Goal: Navigation & Orientation: Find specific page/section

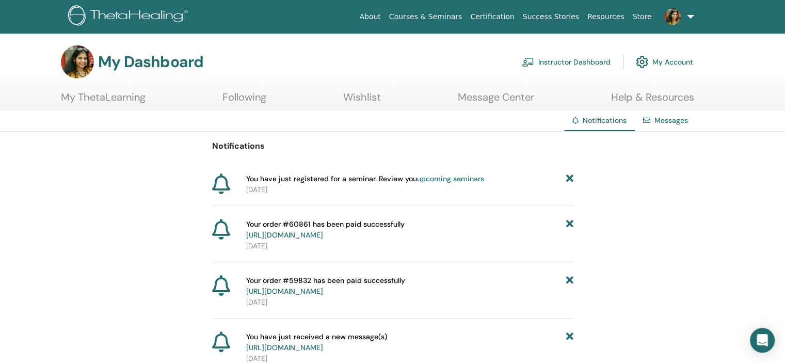
click at [568, 174] on icon at bounding box center [569, 178] width 7 height 11
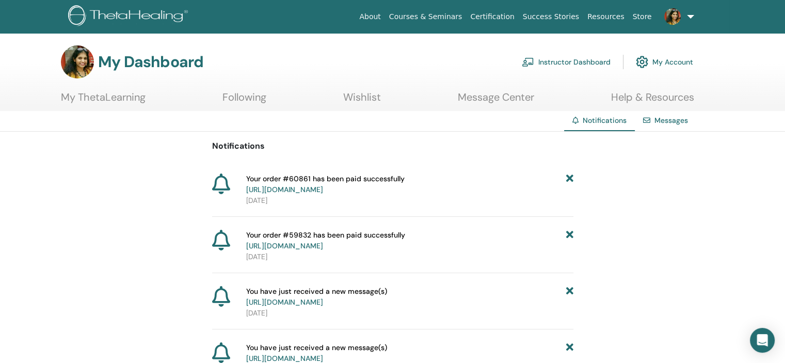
click at [466, 18] on link "Courses & Seminars" at bounding box center [426, 16] width 82 height 19
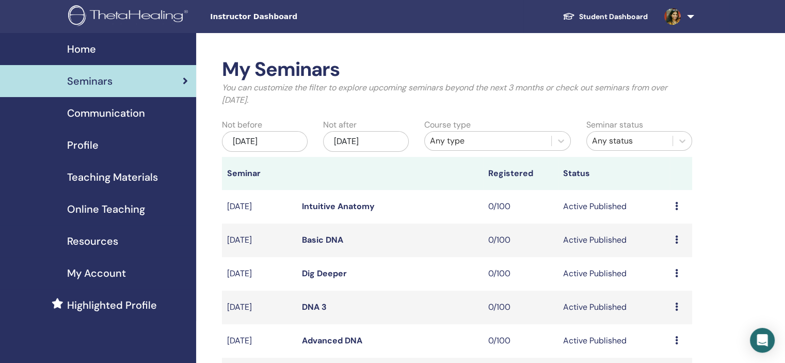
click at [110, 139] on div "Profile" at bounding box center [98, 144] width 180 height 15
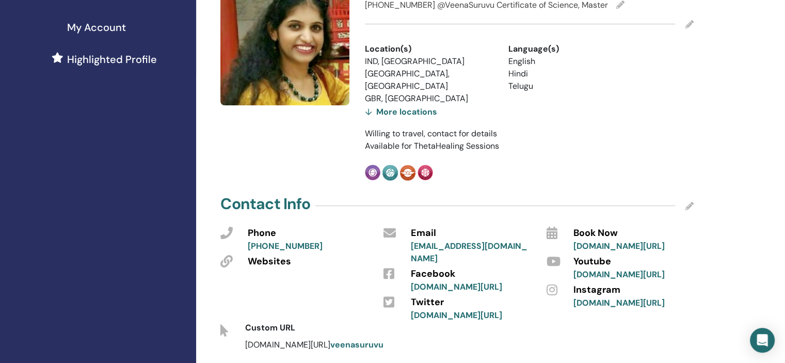
scroll to position [27, 0]
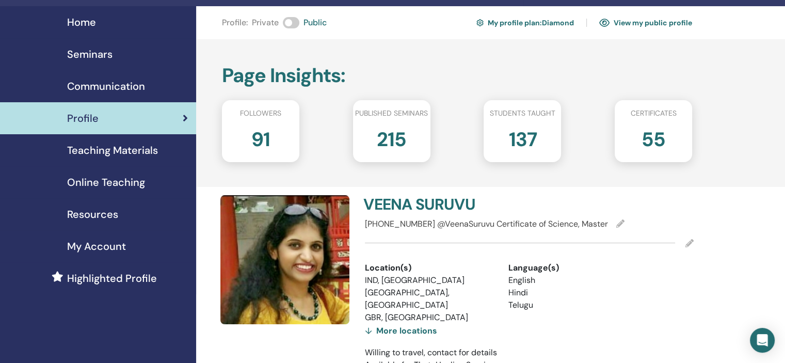
click at [110, 184] on span "Online Teaching" at bounding box center [106, 181] width 78 height 15
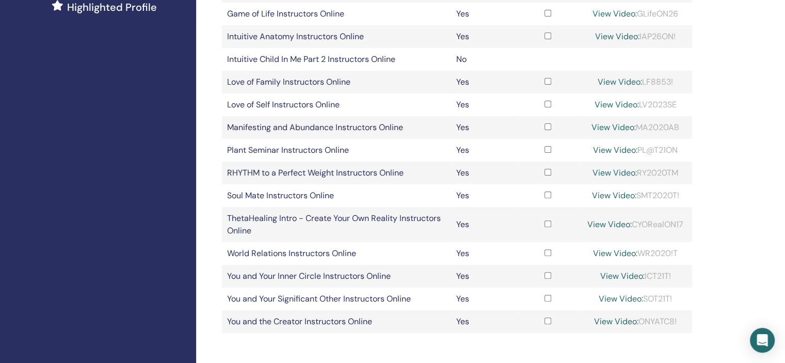
scroll to position [258, 0]
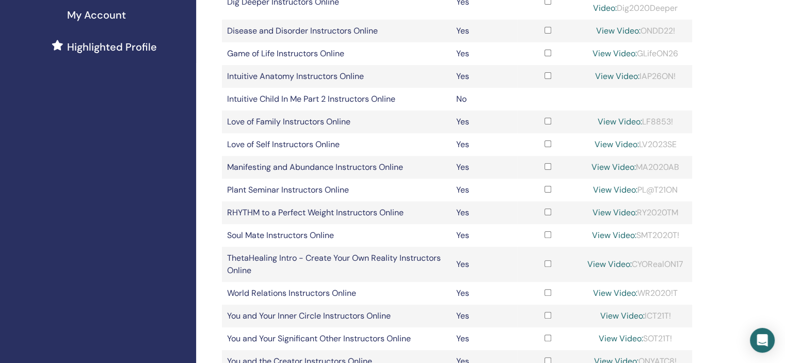
click at [351, 110] on td "Intuitive Child In Me Part 2 Instructors Online" at bounding box center [336, 99] width 229 height 23
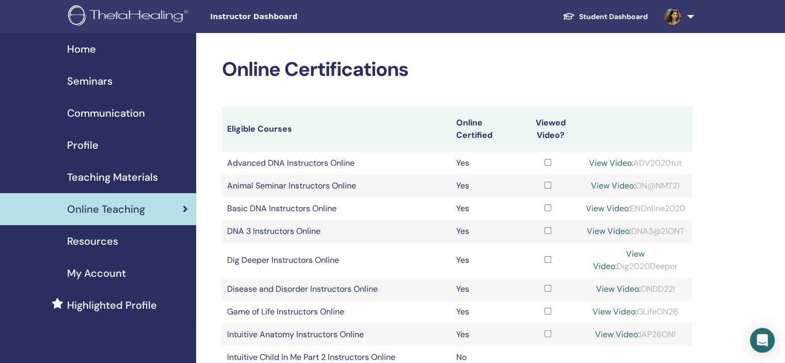
click at [634, 13] on link "Student Dashboard" at bounding box center [605, 16] width 102 height 19
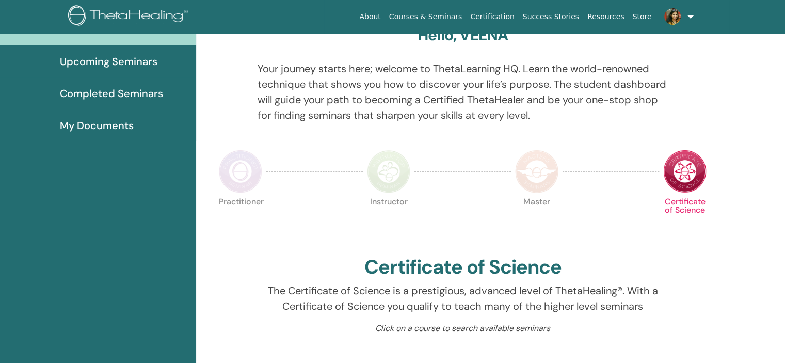
scroll to position [233, 0]
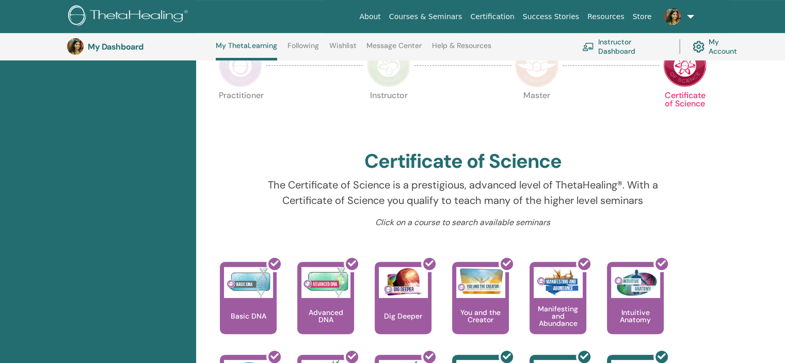
click at [410, 84] on img at bounding box center [388, 65] width 43 height 43
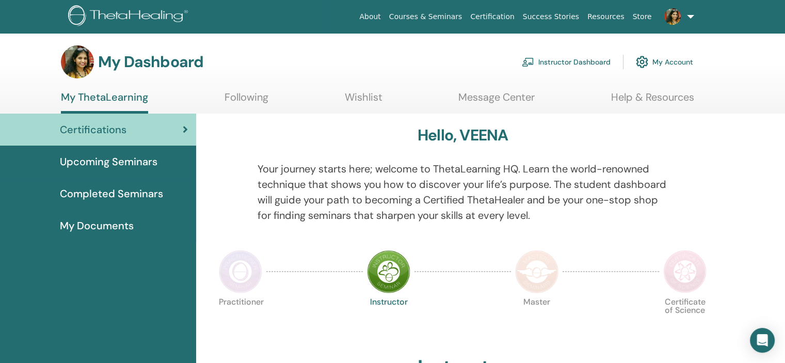
click at [242, 248] on div at bounding box center [241, 271] width 52 height 47
click at [243, 256] on img at bounding box center [240, 271] width 43 height 43
